Goal: Information Seeking & Learning: Learn about a topic

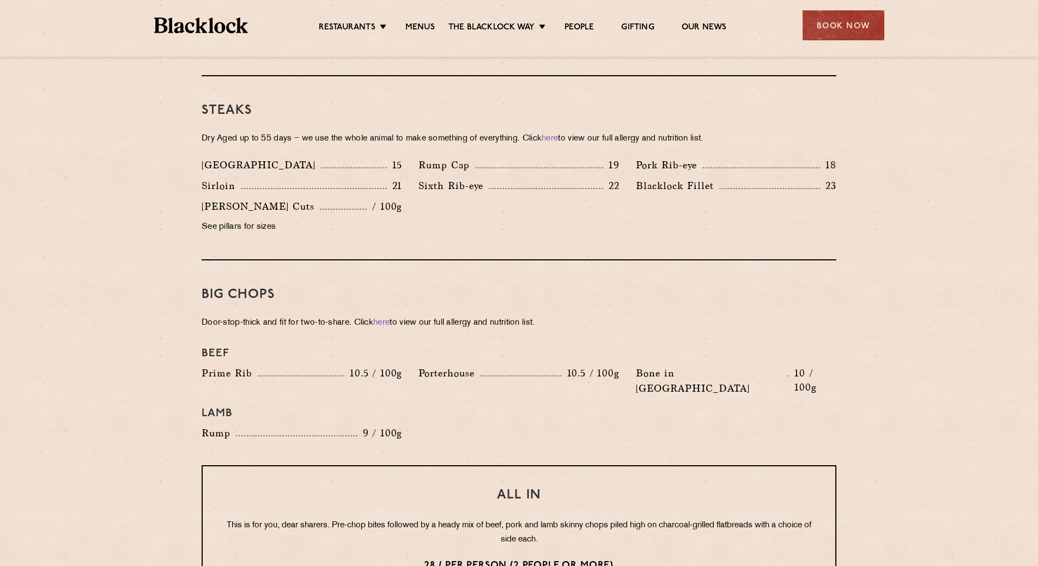
scroll to position [1020, 0]
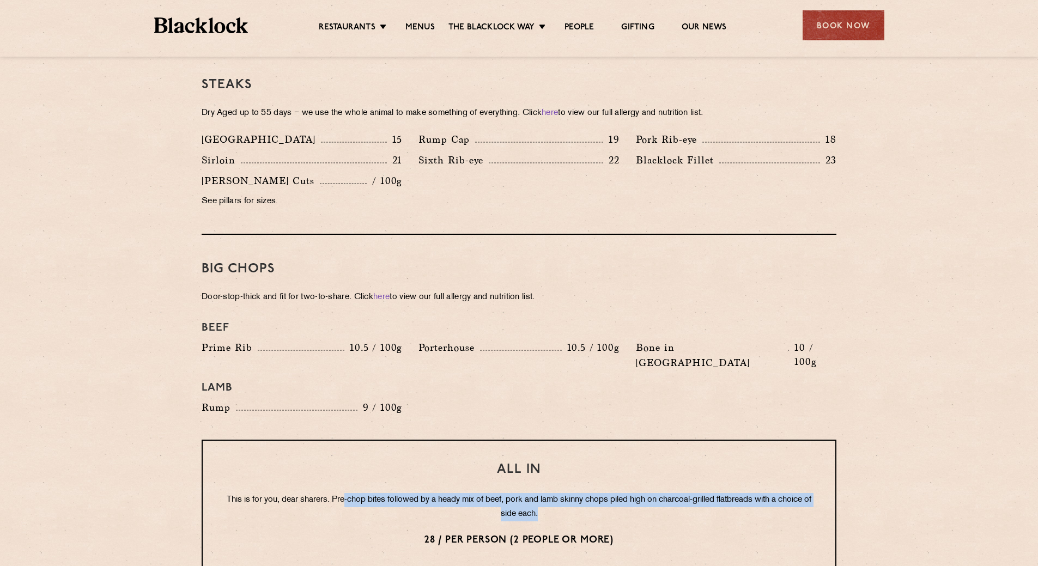
drag, startPoint x: 357, startPoint y: 468, endPoint x: 585, endPoint y: 484, distance: 228.2
click at [585, 493] on p "This is for you, dear sharers. Pre-chop bites followed by a heady mix of beef, …" at bounding box center [518, 507] width 589 height 28
drag, startPoint x: 584, startPoint y: 483, endPoint x: 176, endPoint y: 404, distance: 416.2
click at [176, 404] on section "Pre Chop Bites [PERSON_NAME] Potted Meats & Kimchi 2 Egg & Anchovy 2 Cheese & P…" at bounding box center [519, 312] width 1038 height 1568
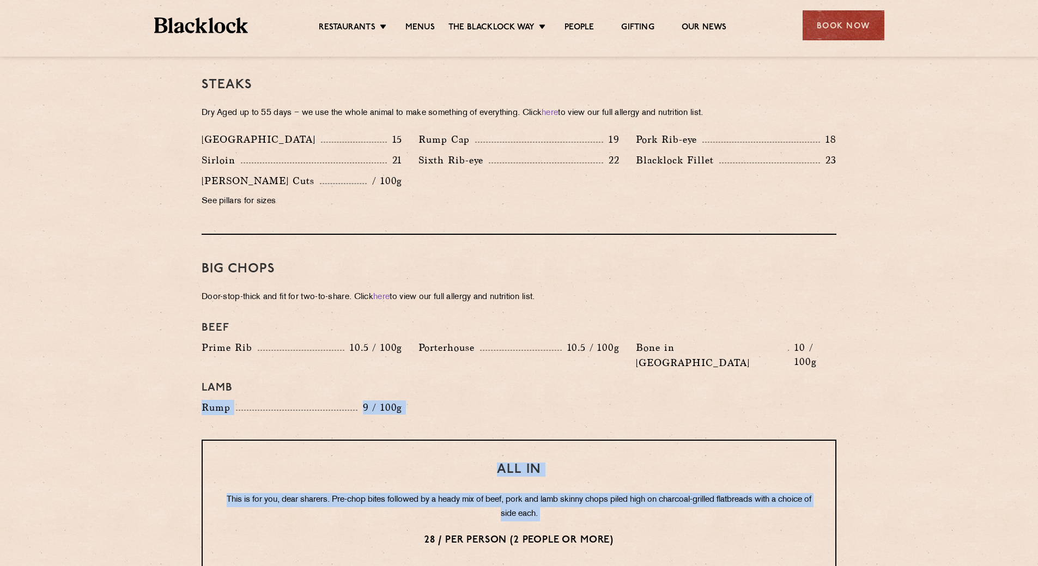
click at [362, 493] on p "This is for you, dear sharers. Pre-chop bites followed by a heady mix of beef, …" at bounding box center [518, 507] width 589 height 28
drag, startPoint x: 272, startPoint y: 470, endPoint x: 611, endPoint y: 484, distance: 339.6
click at [611, 493] on p "This is for you, dear sharers. Pre-chop bites followed by a heady mix of beef, …" at bounding box center [518, 507] width 589 height 28
drag, startPoint x: 615, startPoint y: 484, endPoint x: 265, endPoint y: 418, distance: 355.8
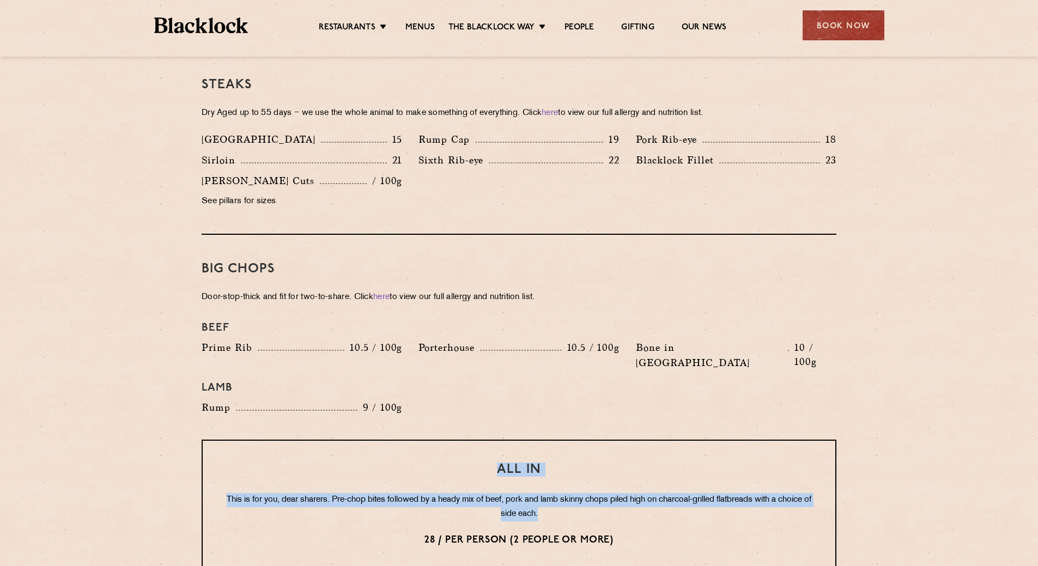
click at [265, 440] on div "All In This is for you, dear sharers. Pre-chop bites followed by a heady mix of…" at bounding box center [519, 505] width 635 height 131
click at [538, 493] on p "This is for you, dear sharers. Pre-chop bites followed by a heady mix of beef, …" at bounding box center [518, 507] width 589 height 28
